Goal: Task Accomplishment & Management: Manage account settings

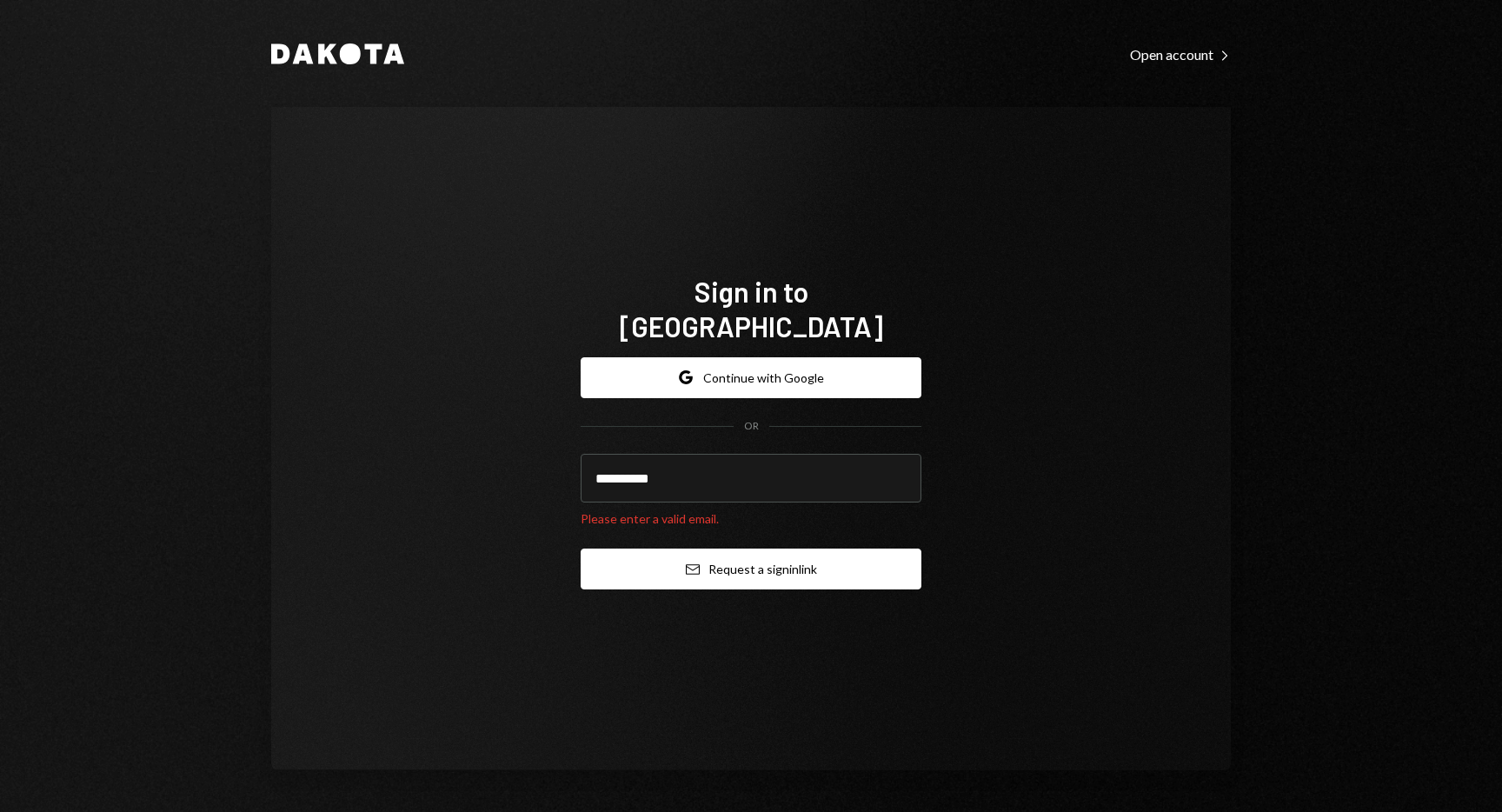
click at [772, 548] on button "Email Request a sign in link" at bounding box center [751, 569] width 340 height 41
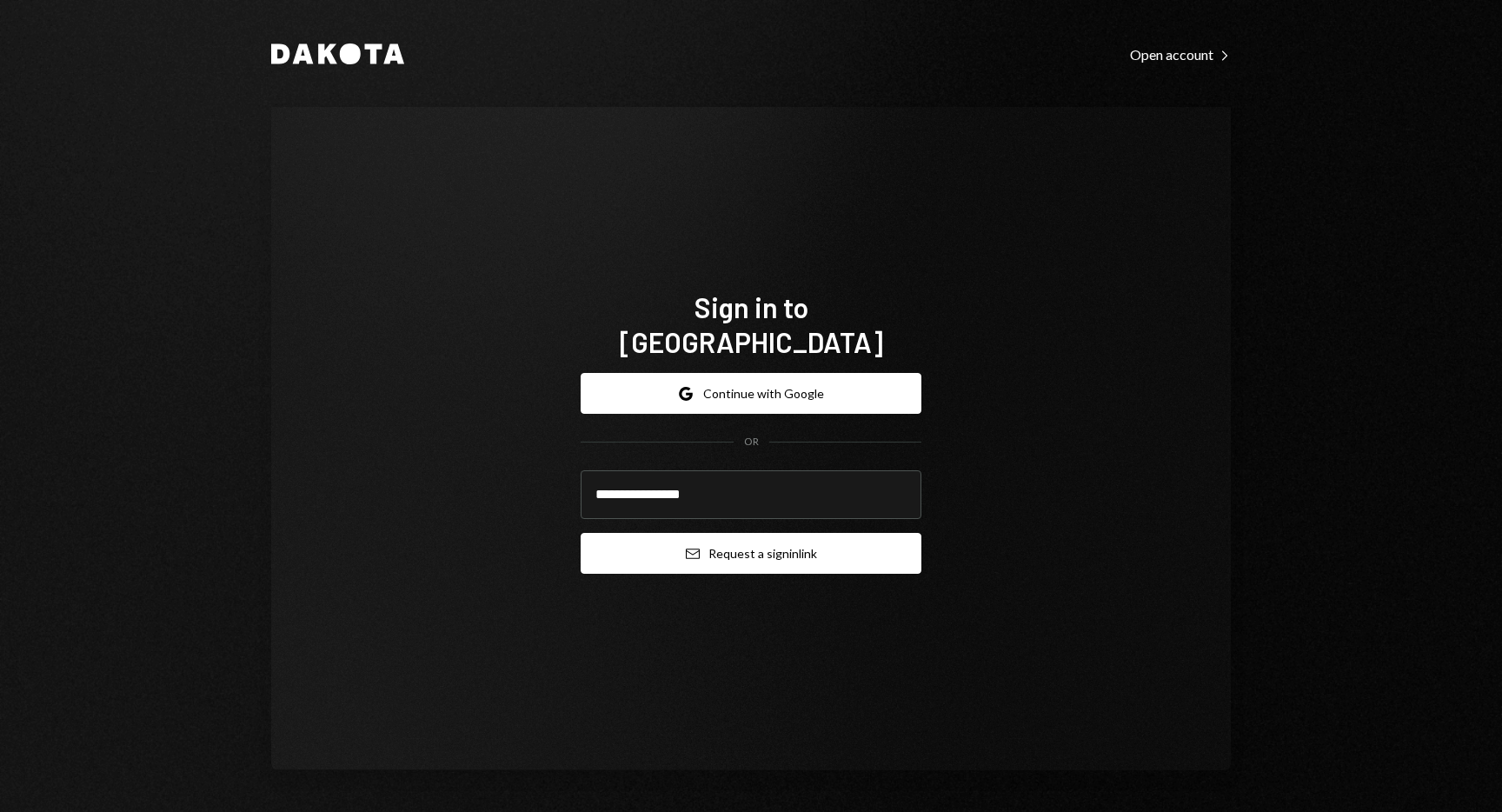
type input "**********"
click at [581, 533] on button "Email Request a sign in link" at bounding box center [751, 553] width 340 height 41
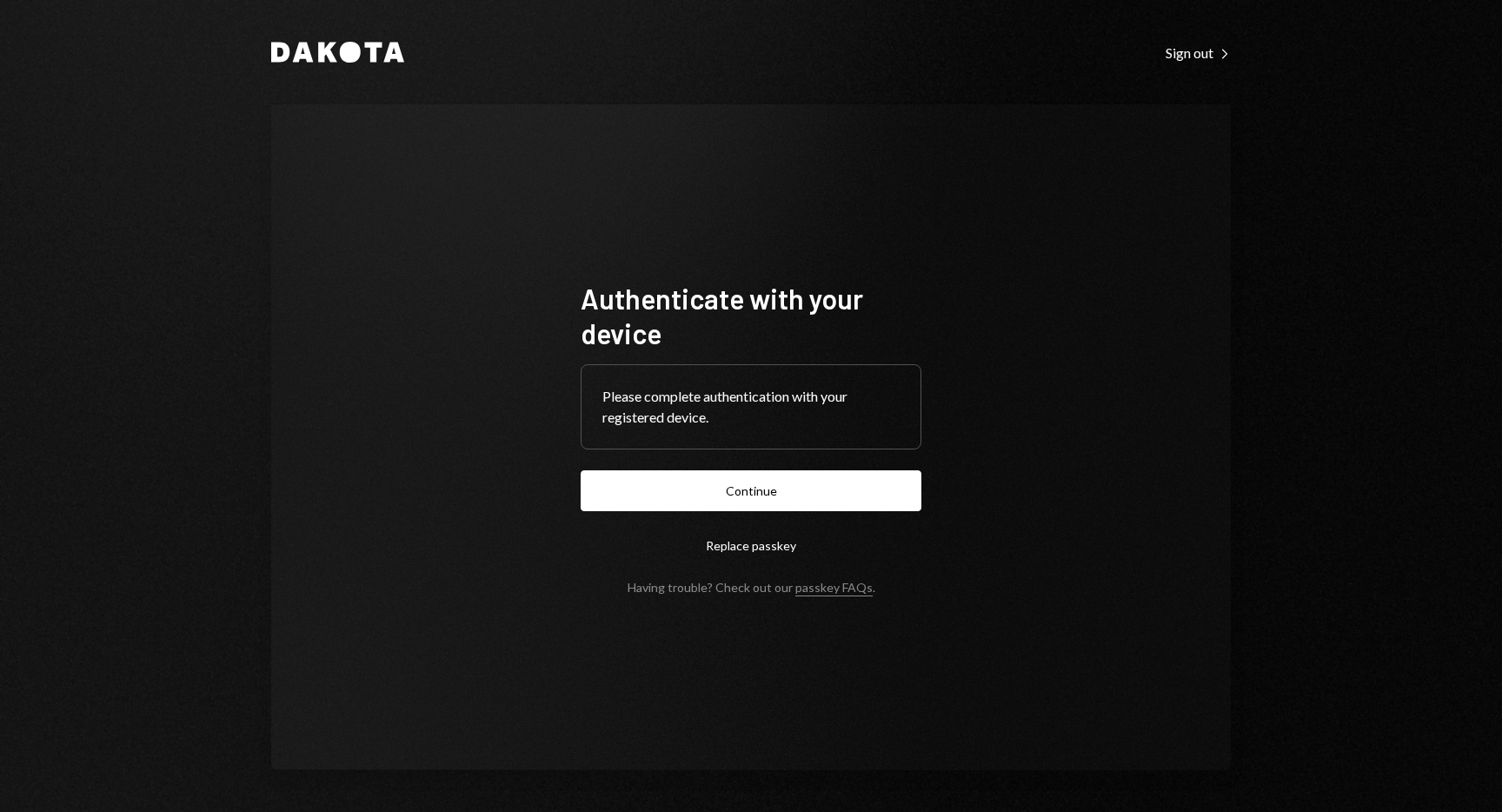
click at [705, 468] on form "Authenticate with your device Please complete authentication with your register…" at bounding box center [751, 437] width 340 height 314
click at [703, 485] on button "Continue" at bounding box center [751, 490] width 340 height 41
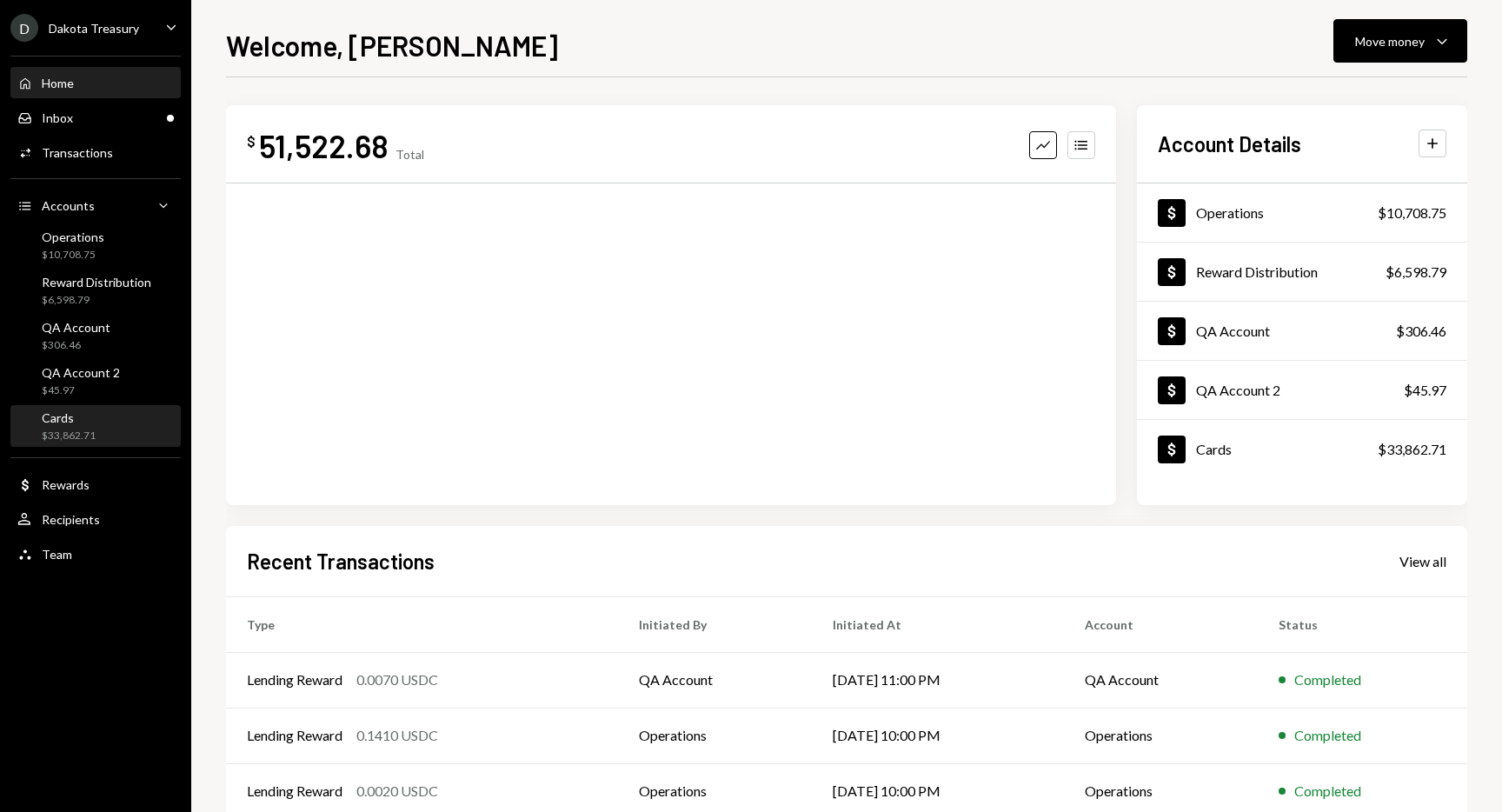
click at [80, 419] on div "Cards" at bounding box center [68, 418] width 54 height 15
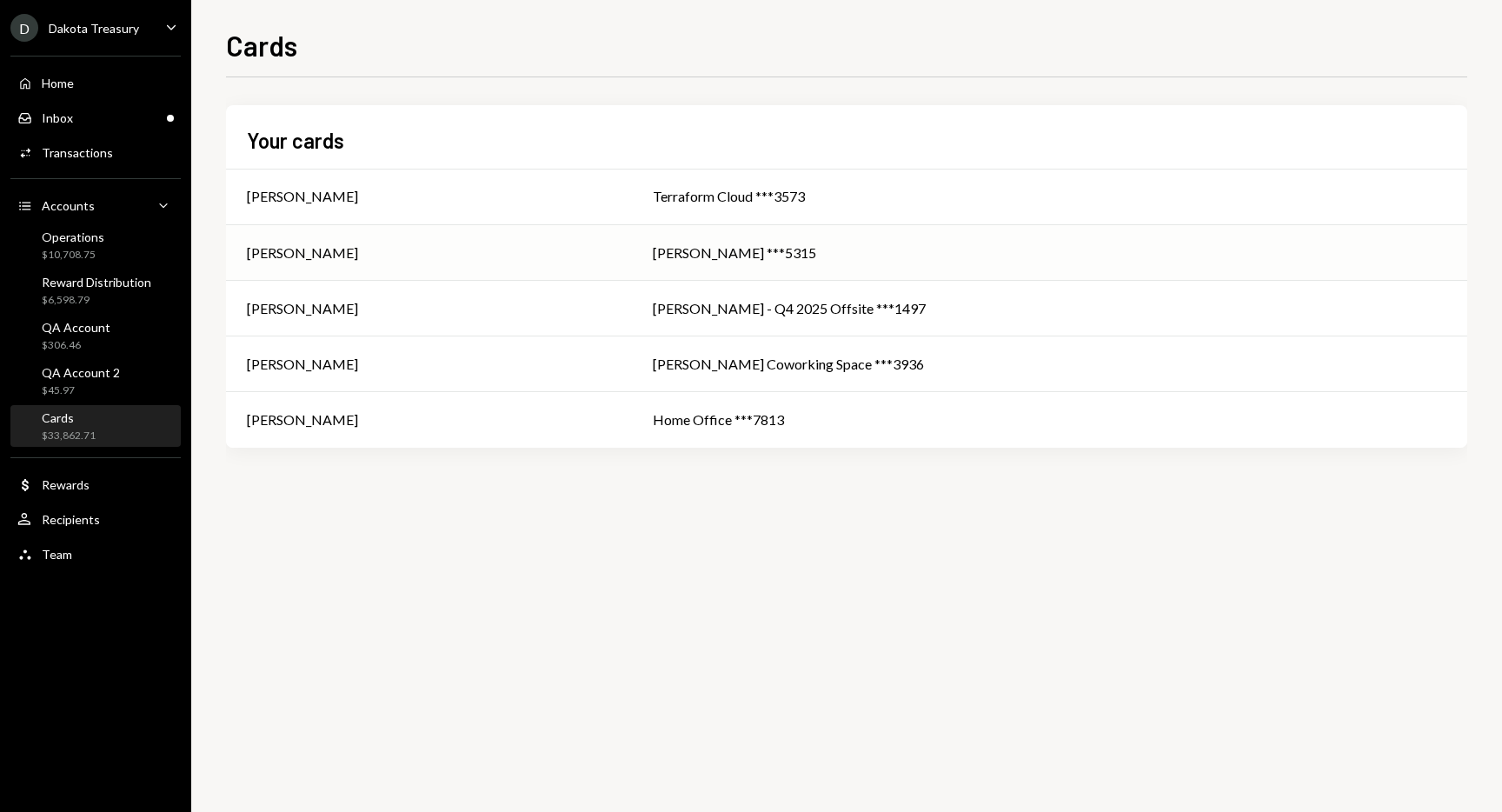
click at [760, 250] on div "Kevin - Warp ***5315" at bounding box center [1050, 252] width 794 height 21
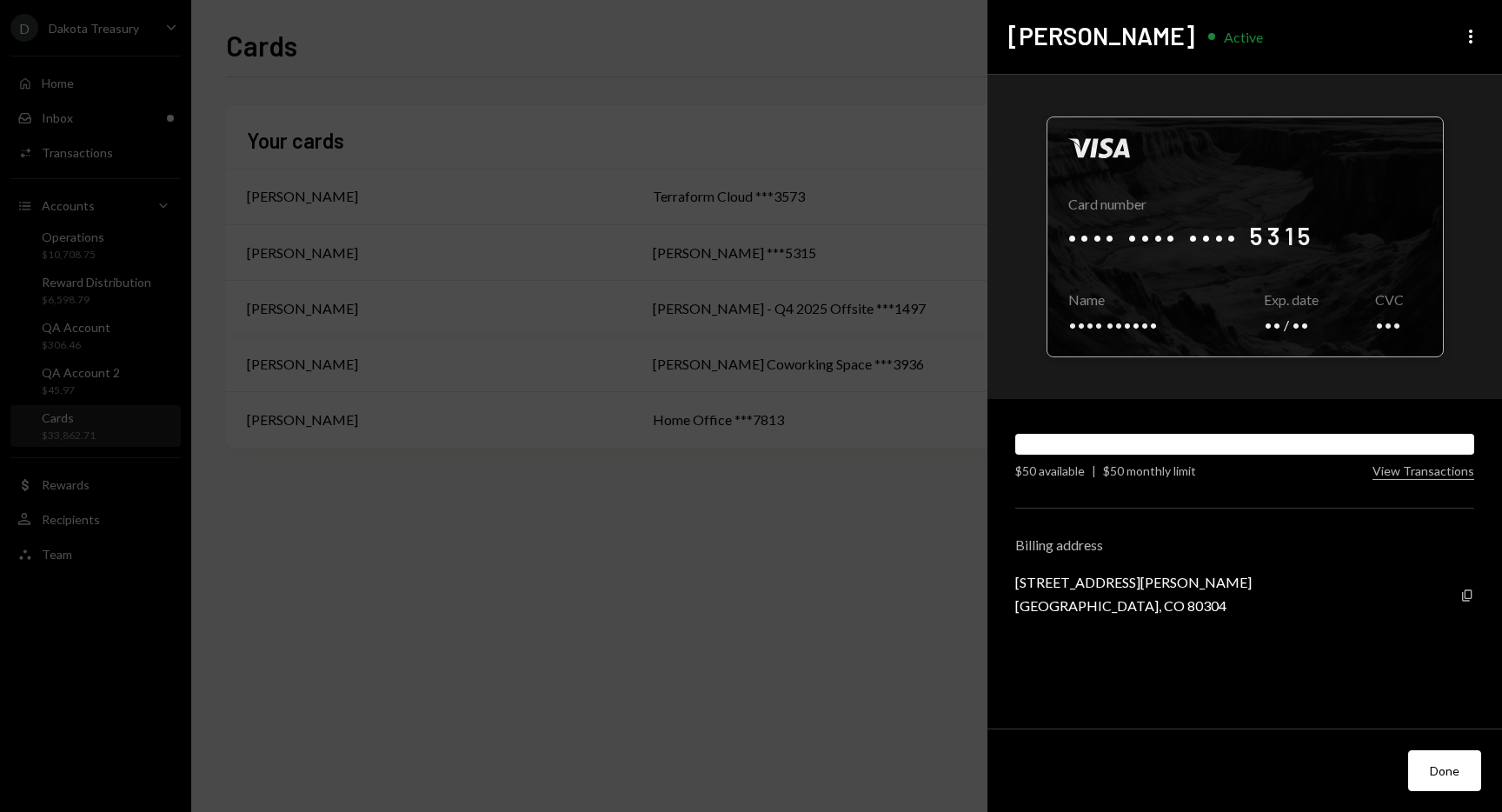
click at [1212, 226] on div at bounding box center [1245, 237] width 396 height 239
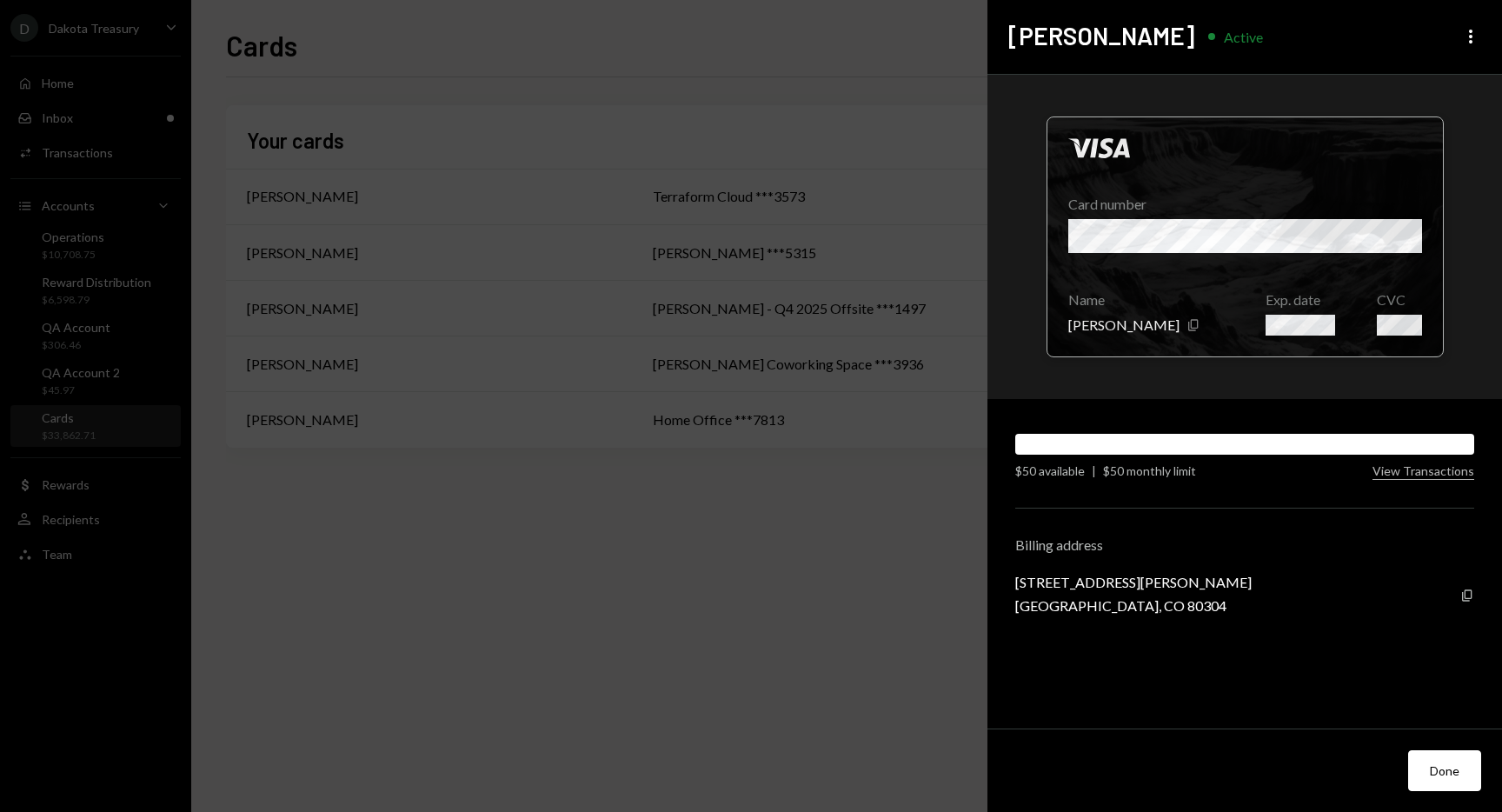
click at [1316, 236] on div at bounding box center [1245, 237] width 396 height 239
click at [1294, 242] on div at bounding box center [1245, 237] width 396 height 239
click at [1430, 322] on div at bounding box center [1245, 237] width 396 height 239
click at [1410, 319] on div at bounding box center [1245, 237] width 396 height 239
click at [1038, 590] on div "805 Dewey Ave Boulder, CO 80304" at bounding box center [1134, 593] width 237 height 40
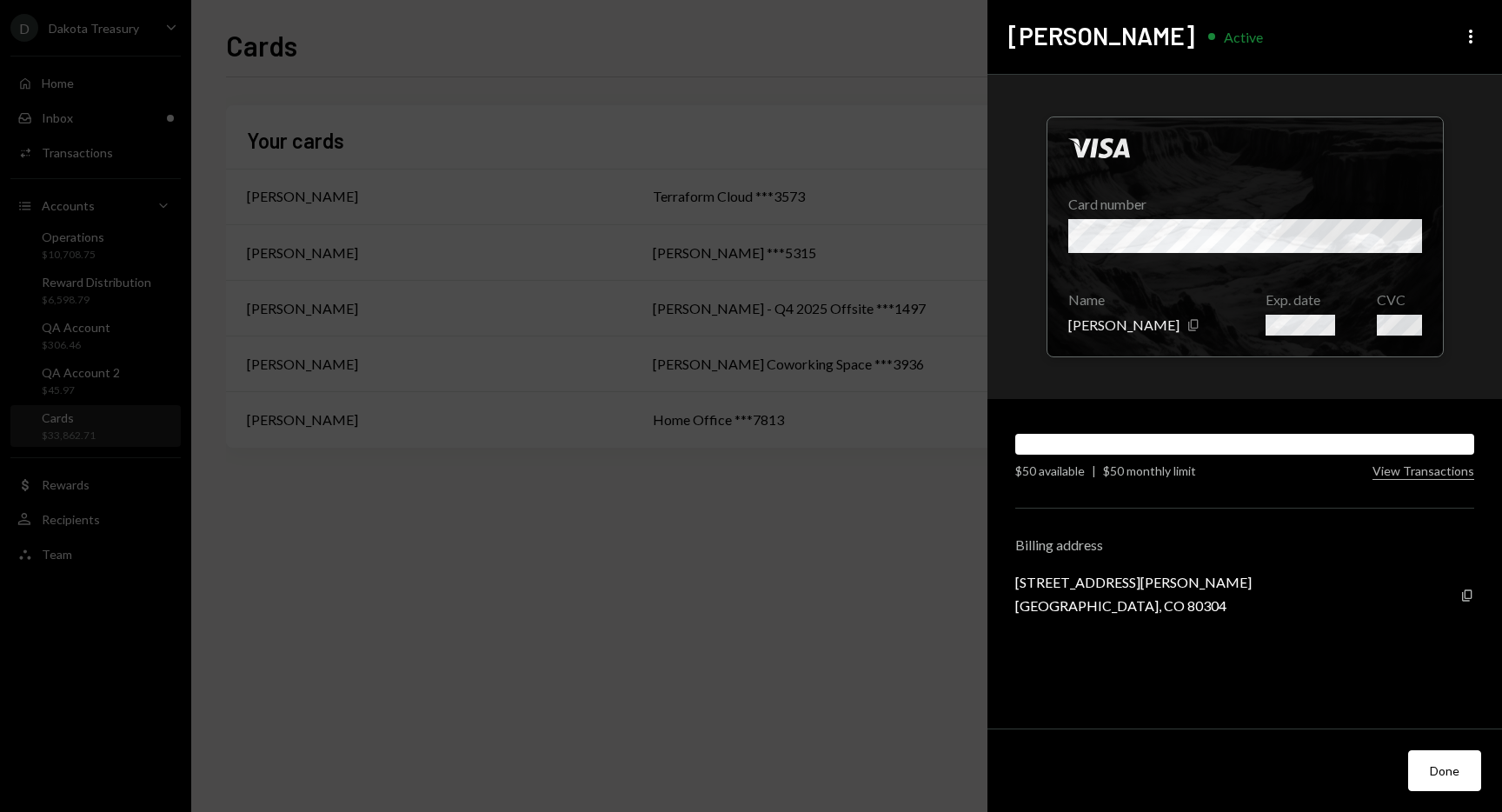
click at [1032, 585] on div "805 Dewey Ave" at bounding box center [1134, 582] width 237 height 17
drag, startPoint x: 1032, startPoint y: 585, endPoint x: 1104, endPoint y: 584, distance: 72.0
click at [1104, 584] on div "805 Dewey Ave" at bounding box center [1134, 582] width 237 height 17
copy div "805 Dewey Ave"
